Goal: Task Accomplishment & Management: Complete application form

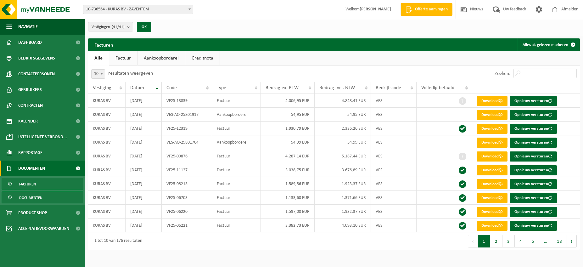
click at [40, 197] on span "Documenten" at bounding box center [30, 198] width 23 height 12
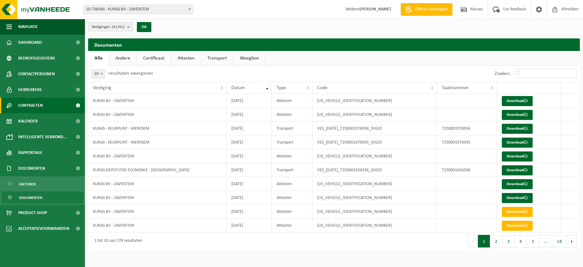
click at [77, 105] on span at bounding box center [78, 106] width 14 height 16
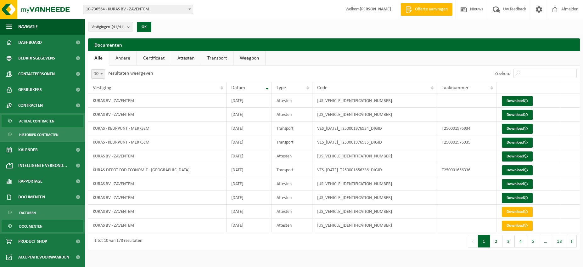
click at [37, 122] on span "Actieve contracten" at bounding box center [36, 121] width 35 height 12
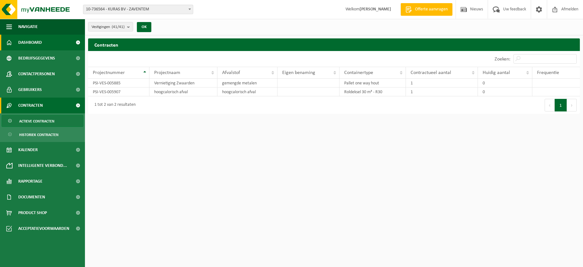
click at [42, 43] on link "Dashboard" at bounding box center [42, 43] width 85 height 16
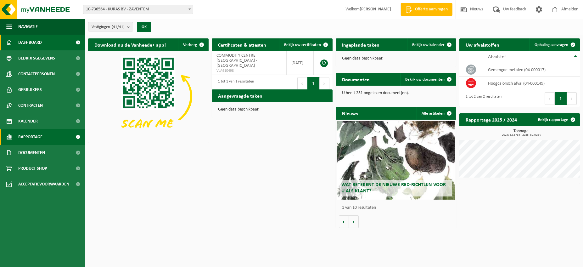
click at [42, 138] on span "Rapportage" at bounding box center [30, 137] width 24 height 16
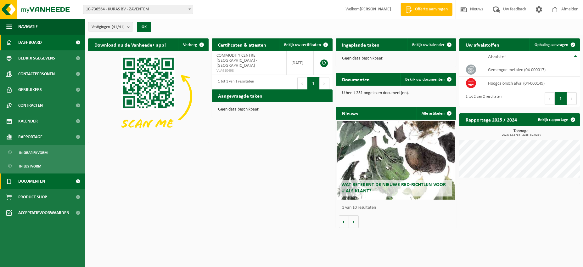
click at [42, 181] on span "Documenten" at bounding box center [31, 181] width 27 height 16
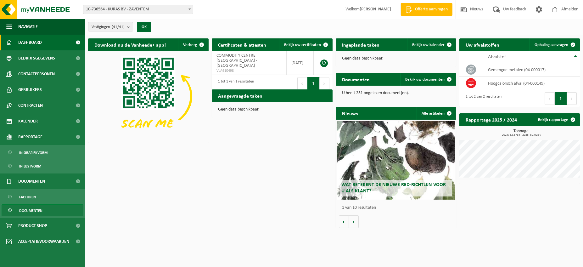
click at [29, 211] on span "Documenten" at bounding box center [30, 211] width 23 height 12
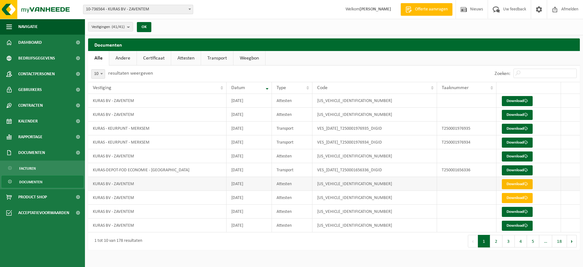
click at [510, 184] on link "Download" at bounding box center [517, 184] width 31 height 10
click at [514, 99] on link "Download" at bounding box center [517, 101] width 31 height 10
click at [511, 114] on link "Download" at bounding box center [517, 115] width 31 height 10
click at [152, 58] on link "Certificaat" at bounding box center [154, 58] width 34 height 14
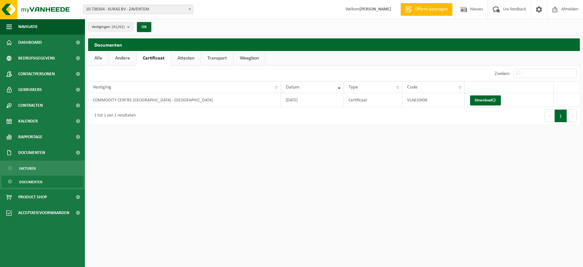
click at [123, 59] on link "Andere" at bounding box center [122, 58] width 27 height 14
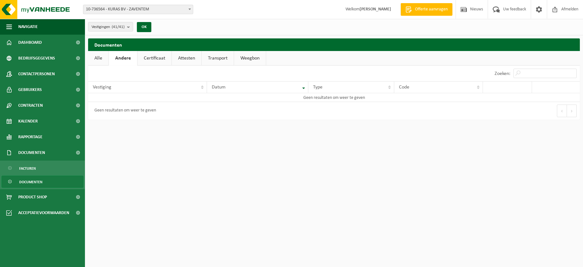
click at [155, 58] on link "Certificaat" at bounding box center [155, 58] width 34 height 14
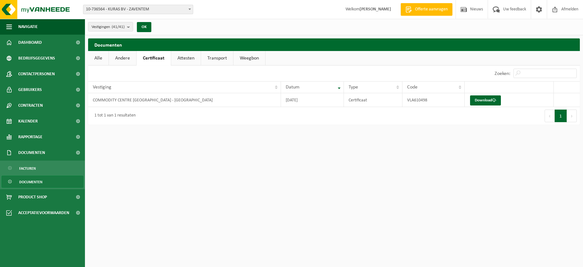
click at [189, 58] on link "Attesten" at bounding box center [186, 58] width 30 height 14
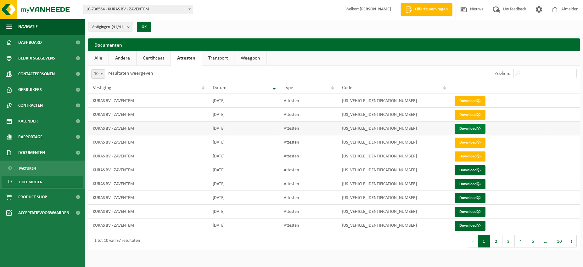
click at [459, 128] on link "Download" at bounding box center [470, 129] width 31 height 10
click at [214, 59] on link "Transport" at bounding box center [218, 58] width 32 height 14
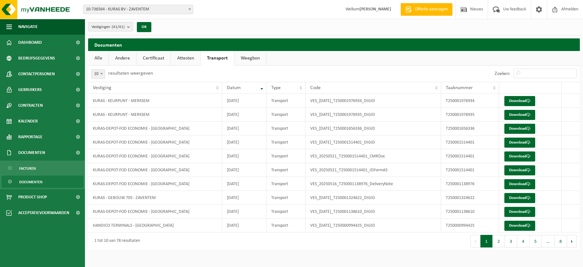
click at [247, 56] on link "Weegbon" at bounding box center [250, 58] width 32 height 14
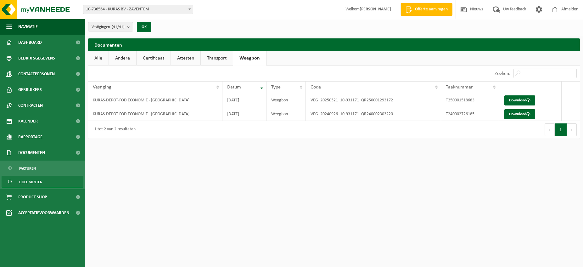
click at [155, 58] on link "Certificaat" at bounding box center [154, 58] width 34 height 14
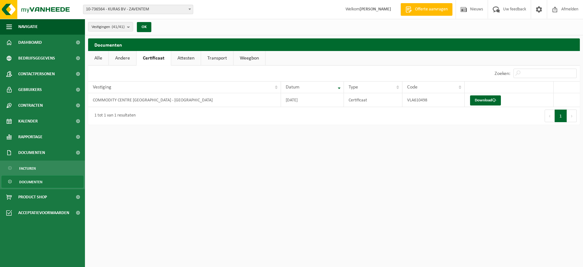
click at [124, 57] on link "Andere" at bounding box center [122, 58] width 27 height 14
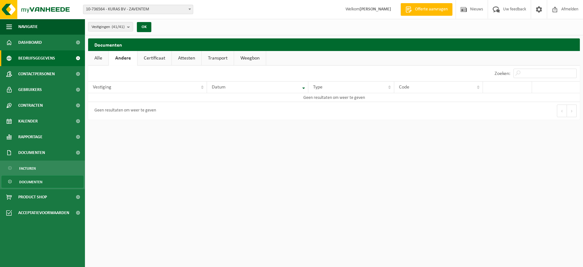
click at [54, 59] on span "Bedrijfsgegevens" at bounding box center [36, 58] width 37 height 16
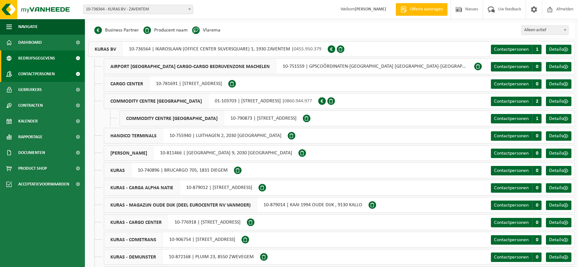
click at [62, 75] on link "Contactpersonen" at bounding box center [42, 74] width 85 height 16
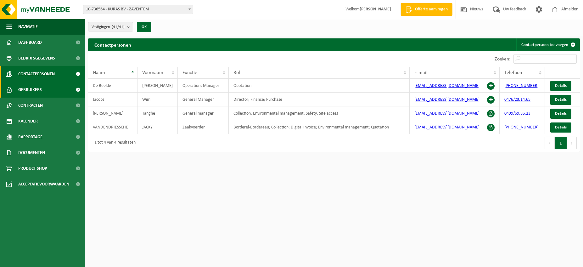
click at [55, 91] on link "Gebruikers" at bounding box center [42, 90] width 85 height 16
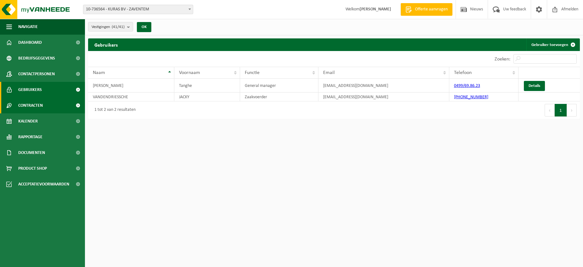
click at [46, 106] on link "Contracten" at bounding box center [42, 106] width 85 height 16
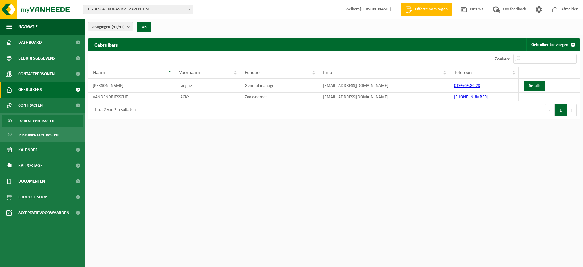
click at [45, 122] on span "Actieve contracten" at bounding box center [36, 121] width 35 height 12
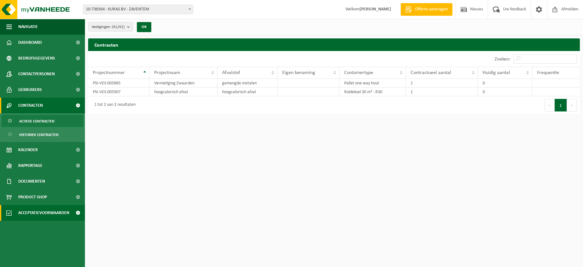
click at [56, 214] on span "Acceptatievoorwaarden" at bounding box center [43, 213] width 51 height 16
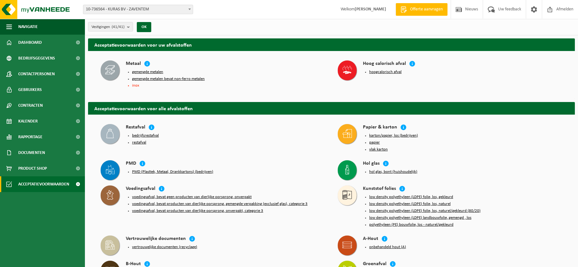
drag, startPoint x: 42, startPoint y: 209, endPoint x: 34, endPoint y: 206, distance: 8.6
click at [42, 209] on ul "Navigatie Offerte aanvragen Nieuws Uw feedback Afmelden Dashboard Bedrijfsgegev…" at bounding box center [42, 143] width 85 height 248
click at [47, 42] on link "Dashboard" at bounding box center [42, 43] width 85 height 16
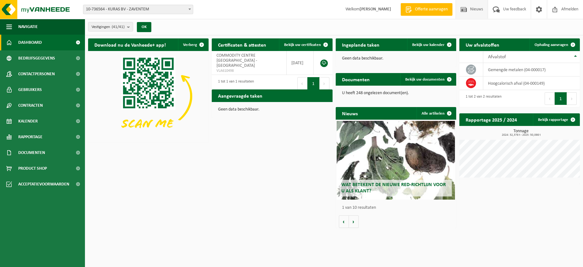
click at [475, 10] on span "Nieuws" at bounding box center [477, 9] width 16 height 19
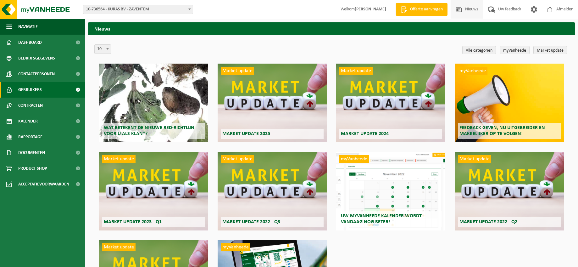
click at [32, 92] on span "Gebruikers" at bounding box center [30, 90] width 24 height 16
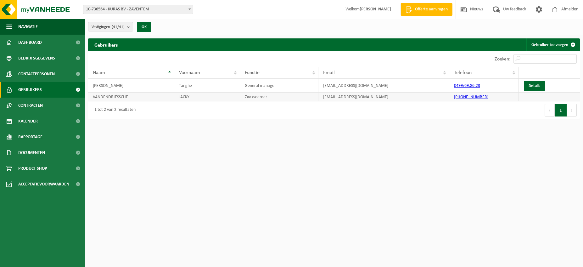
click at [116, 98] on td "VANDENDRIESSCHE" at bounding box center [131, 97] width 86 height 9
click at [531, 84] on link "Details" at bounding box center [534, 86] width 21 height 10
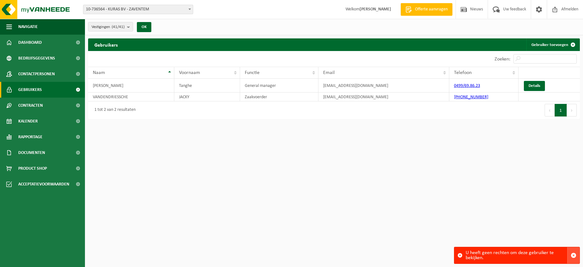
click at [574, 254] on span "button" at bounding box center [574, 255] width 6 height 6
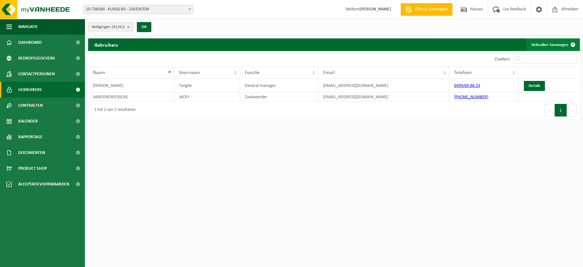
click at [543, 44] on link "Gebruiker toevoegen" at bounding box center [553, 44] width 53 height 13
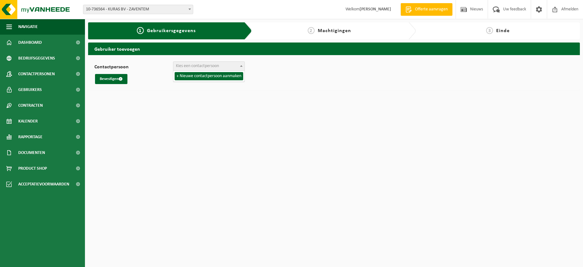
click at [240, 66] on b at bounding box center [241, 66] width 3 height 2
select select "0"
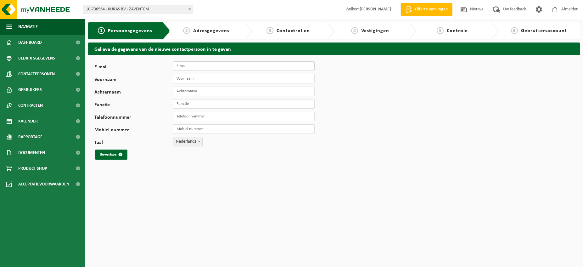
click at [185, 68] on input "E-mail" at bounding box center [244, 65] width 142 height 9
click at [189, 66] on input "[PERSON_NAME]" at bounding box center [244, 65] width 142 height 9
type input "[EMAIL_ADDRESS][DOMAIN_NAME]"
click at [194, 78] on input "Voornaam" at bounding box center [244, 78] width 142 height 9
type input "[PERSON_NAME]"
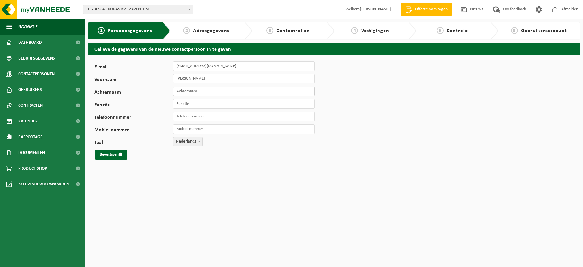
click at [193, 90] on input "Achternaam" at bounding box center [244, 91] width 142 height 9
type input "Van Den Wijngaert"
click at [186, 129] on input "Mobiel nummer" at bounding box center [244, 128] width 142 height 9
type input "[PHONE_NUMBER]"
click at [185, 103] on input "Functie" at bounding box center [244, 103] width 142 height 9
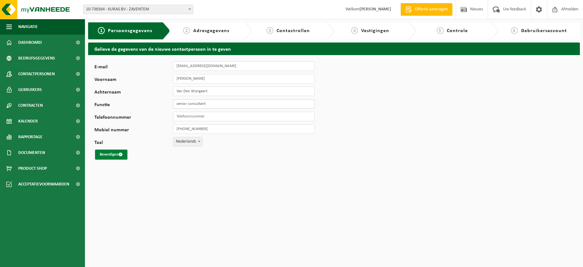
type input "senior consultant"
click at [108, 155] on button "Bevestigen" at bounding box center [111, 154] width 32 height 10
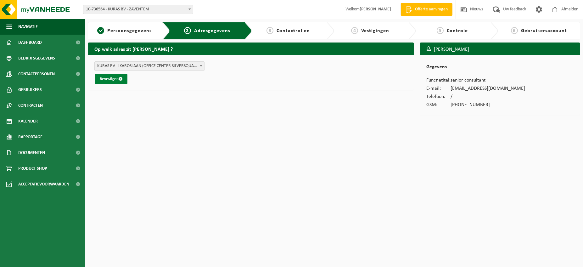
click at [110, 78] on button "Bevestigen" at bounding box center [111, 79] width 32 height 10
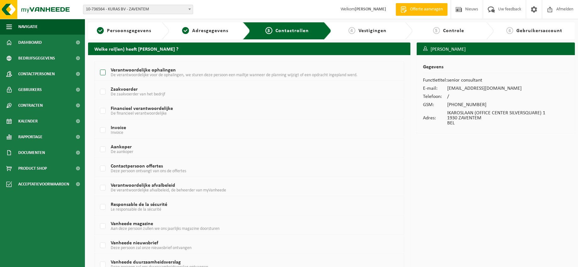
click at [103, 72] on label "Verantwoordelijke ophalingen De verantwoordelijke voor de ophalingen, we sturen…" at bounding box center [237, 72] width 276 height 9
click at [98, 65] on input "Verantwoordelijke ophalingen De verantwoordelijke voor de ophalingen, we sturen…" at bounding box center [98, 65] width 0 height 0
checkbox input "true"
click at [100, 111] on label "Financieel verantwoordelijke De financieel verantwoordelijke" at bounding box center [237, 110] width 276 height 9
click at [98, 103] on input "Financieel verantwoordelijke De financieel verantwoordelijke" at bounding box center [98, 103] width 0 height 0
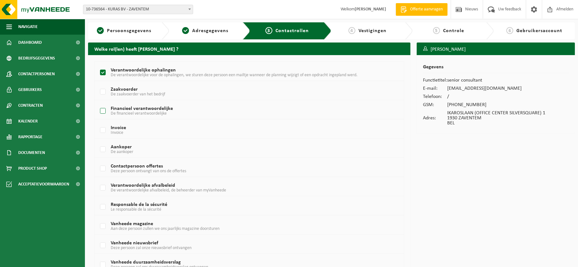
checkbox input "true"
click at [103, 166] on label "Contactpersoon offertes Deze persoon ontvangt van ons de offertes" at bounding box center [237, 168] width 276 height 9
click at [98, 161] on input "Contactpersoon offertes Deze persoon ontvangt van ons de offertes" at bounding box center [98, 161] width 0 height 0
checkbox input "true"
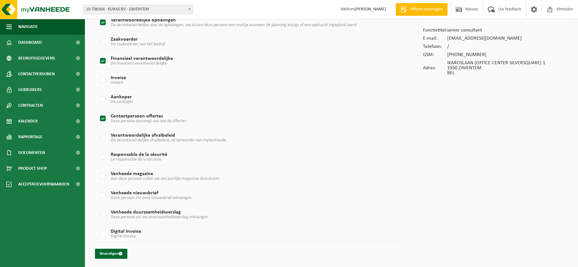
scroll to position [51, 0]
click at [103, 231] on label "Digital Invoice Digital Invoice" at bounding box center [237, 232] width 276 height 9
click at [98, 225] on input "Digital Invoice Digital Invoice" at bounding box center [98, 225] width 0 height 0
checkbox input "true"
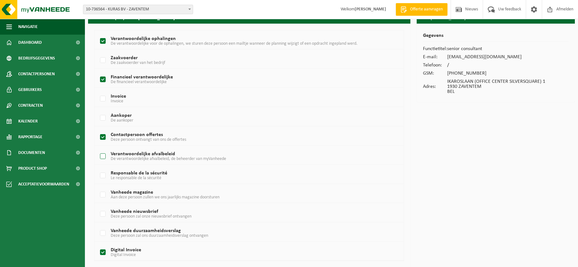
scroll to position [0, 0]
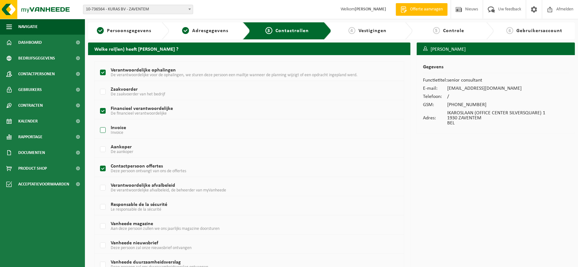
click at [104, 129] on label "Invoice Invoice" at bounding box center [237, 130] width 276 height 9
click at [98, 122] on input "Invoice Invoice" at bounding box center [98, 122] width 0 height 0
checkbox input "true"
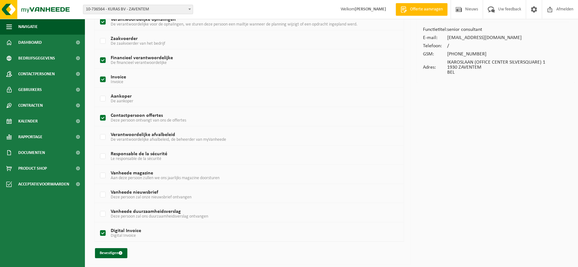
scroll to position [51, 0]
click at [107, 253] on button "Bevestigen" at bounding box center [111, 253] width 32 height 10
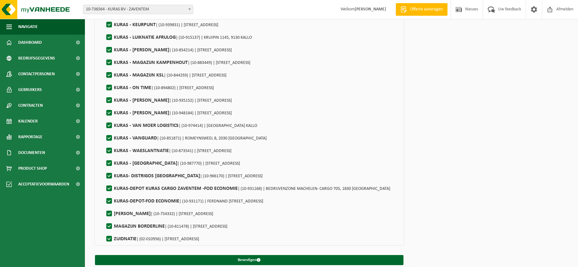
scroll to position [2536, 0]
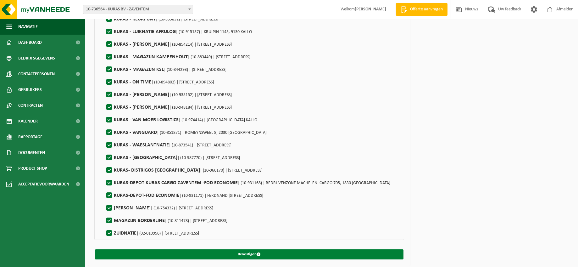
click at [261, 252] on span "submit" at bounding box center [259, 254] width 4 height 4
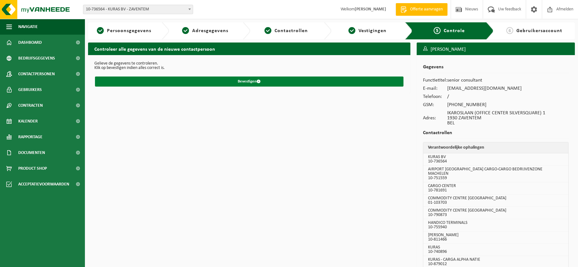
click at [249, 81] on button "Bevestigen" at bounding box center [249, 81] width 309 height 10
